Goal: Transaction & Acquisition: Purchase product/service

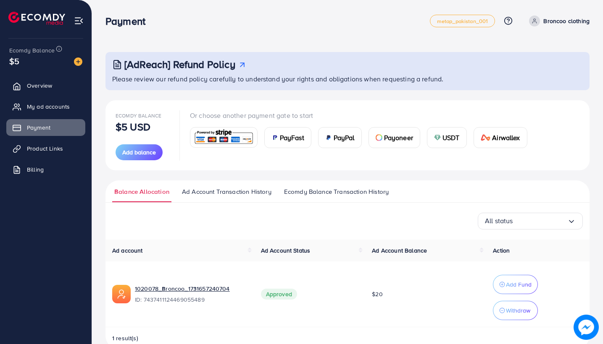
scroll to position [18, 0]
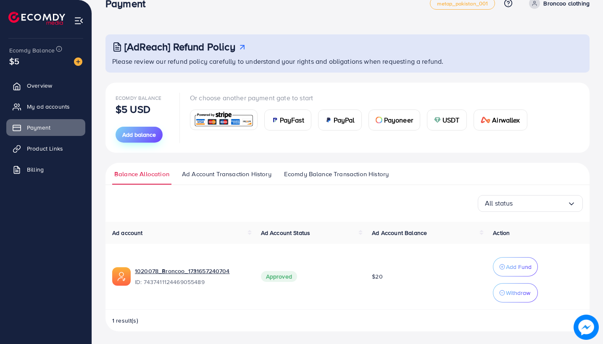
click at [152, 133] on span "Add balance" at bounding box center [139, 135] width 34 height 8
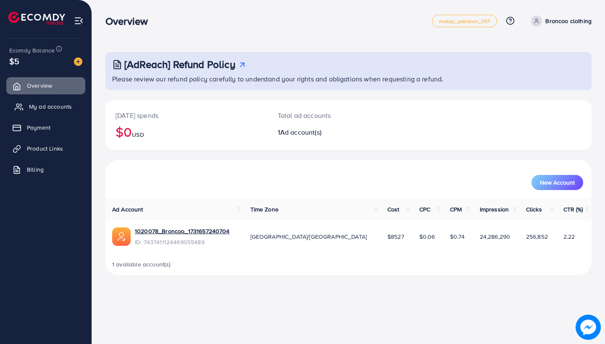
click at [57, 107] on span "My ad accounts" at bounding box center [50, 106] width 43 height 8
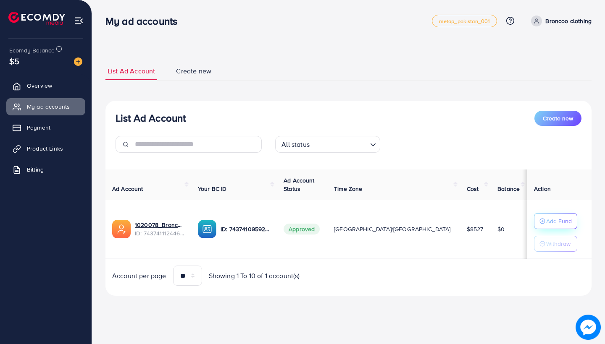
click at [546, 217] on p "Add Fund" at bounding box center [559, 221] width 26 height 10
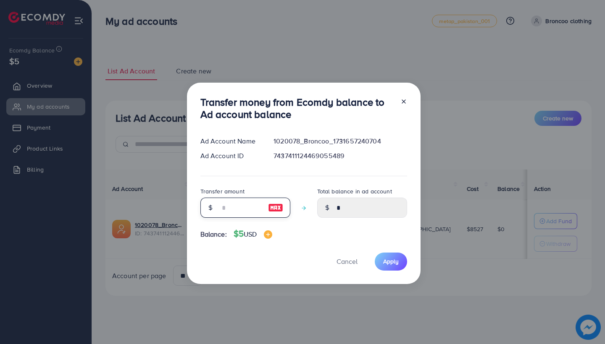
click at [233, 208] on input "number" at bounding box center [241, 208] width 42 height 20
click at [402, 103] on div at bounding box center [400, 110] width 13 height 28
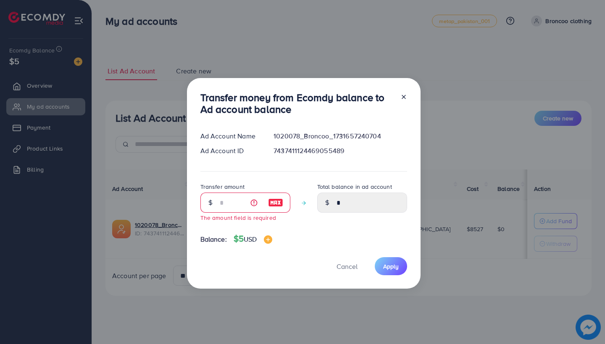
click at [402, 97] on line at bounding box center [403, 96] width 3 height 3
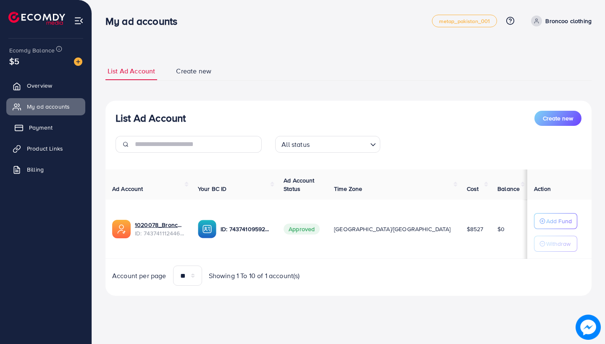
click at [49, 131] on span "Payment" at bounding box center [41, 127] width 24 height 8
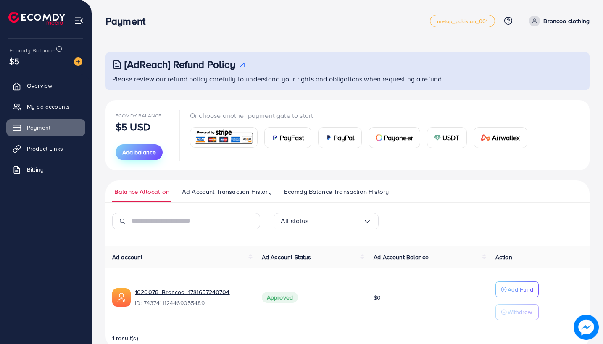
click at [139, 158] on button "Add balance" at bounding box center [139, 152] width 47 height 16
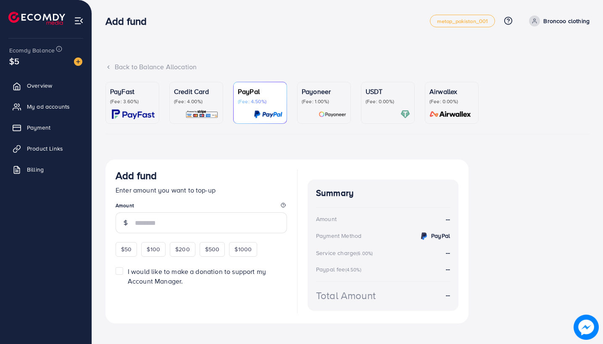
click at [200, 93] on p "Credit Card" at bounding box center [196, 92] width 45 height 10
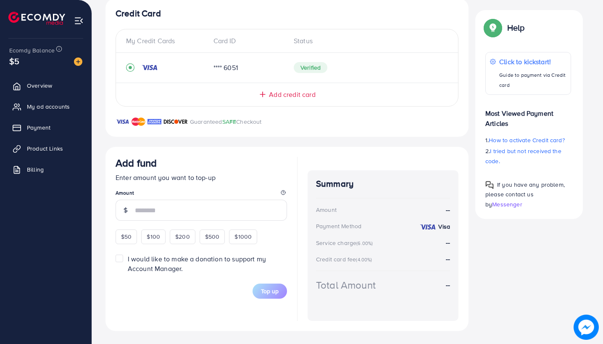
scroll to position [160, 0]
click at [124, 239] on span "$50" at bounding box center [126, 238] width 11 height 8
type input "**"
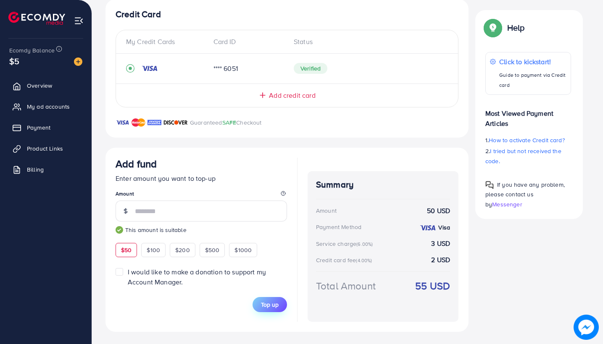
click at [277, 301] on span "Top up" at bounding box center [270, 305] width 18 height 8
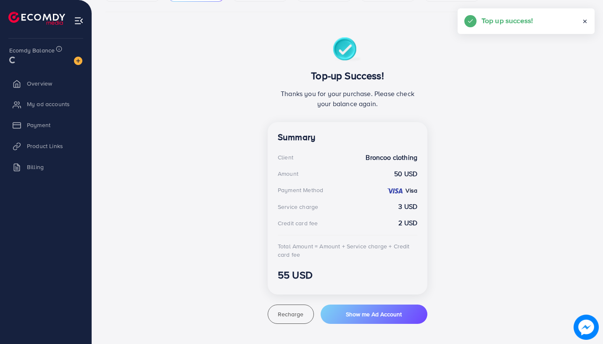
scroll to position [121, 0]
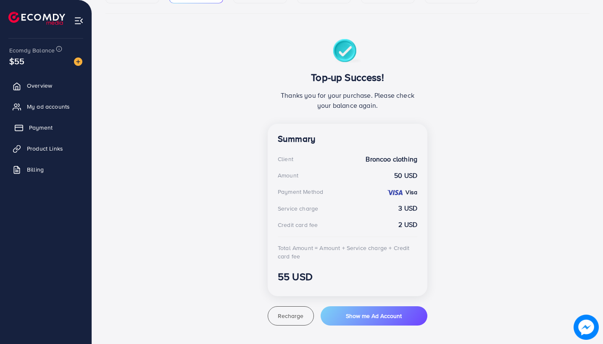
click at [53, 129] on link "Payment" at bounding box center [45, 127] width 79 height 17
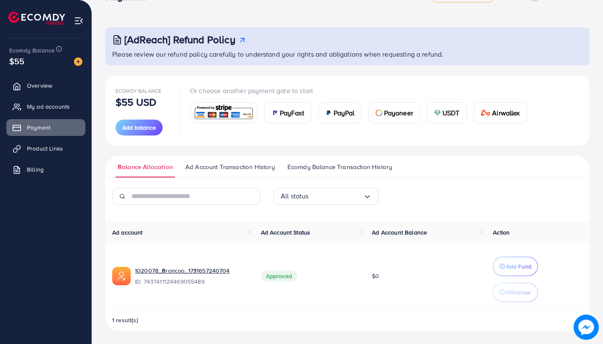
scroll to position [24, 0]
click at [505, 265] on icon "button" at bounding box center [502, 267] width 6 height 6
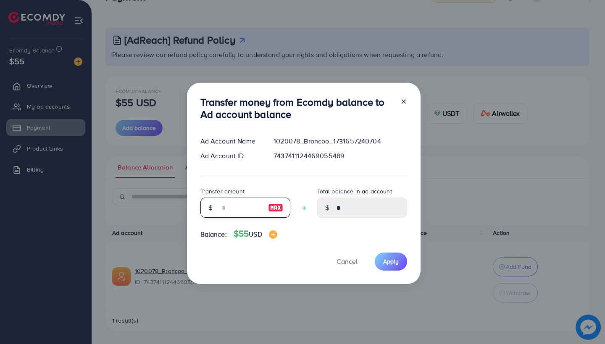
click at [228, 213] on input "number" at bounding box center [241, 208] width 42 height 20
type input "*"
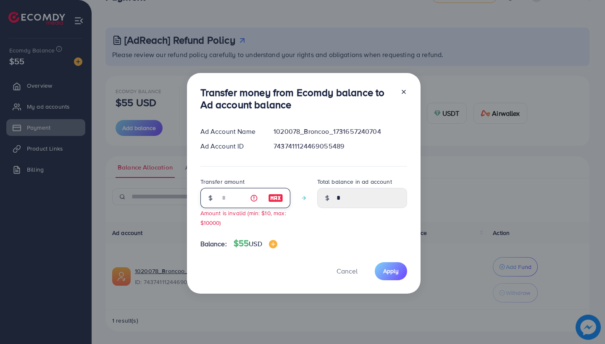
type input "****"
type input "**"
type input "*****"
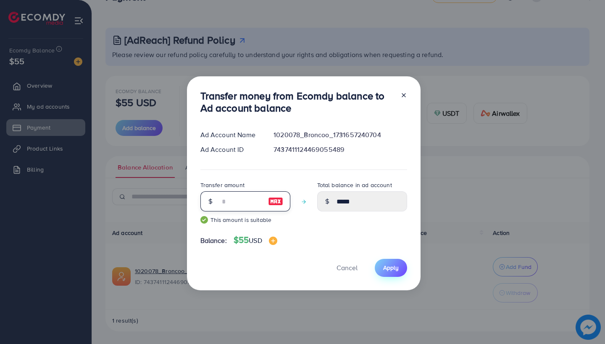
type input "**"
click at [397, 271] on span "Apply" at bounding box center [391, 268] width 16 height 8
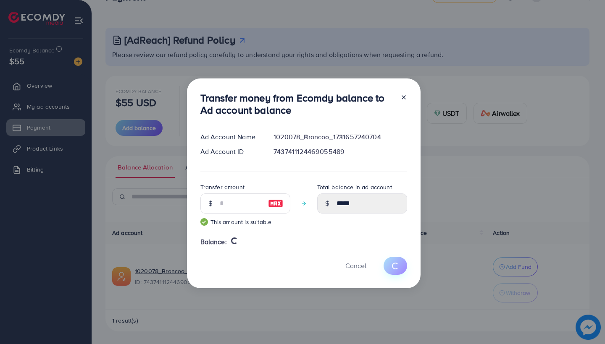
type input "*"
